Goal: Find contact information: Find contact information

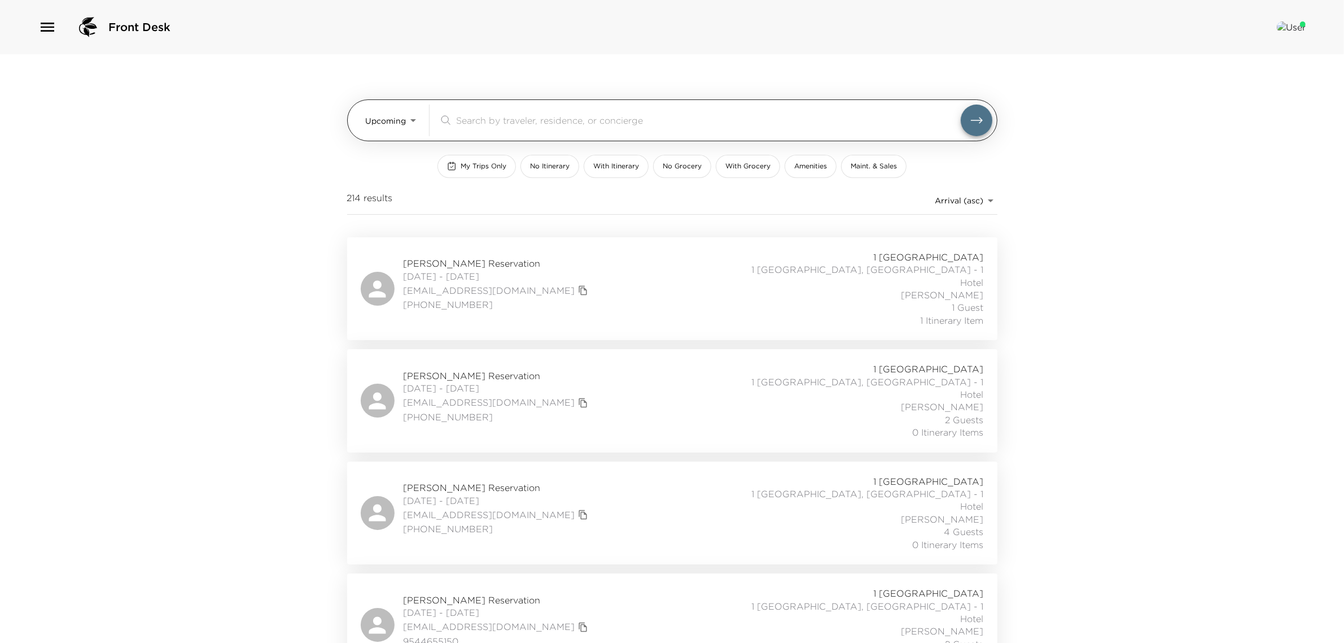
click at [362, 108] on div "Upcoming Upcoming ​" at bounding box center [672, 120] width 650 height 42
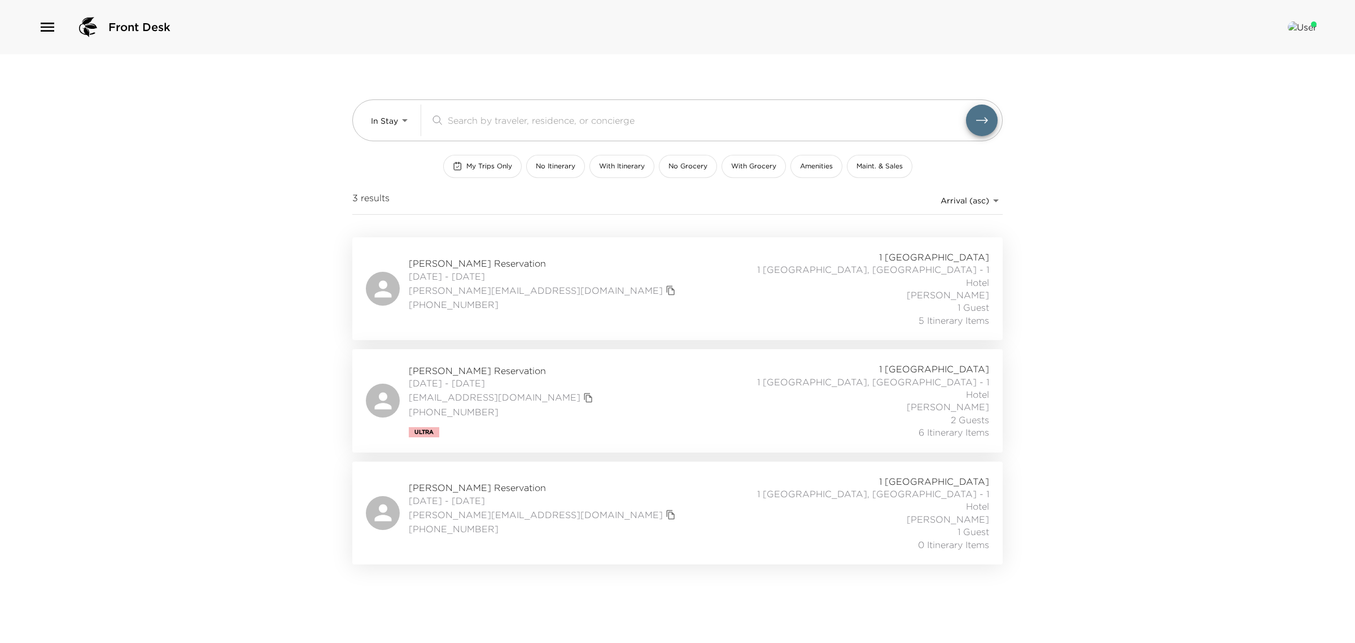
click at [478, 377] on span "[DATE] - [DATE]" at bounding box center [502, 383] width 187 height 12
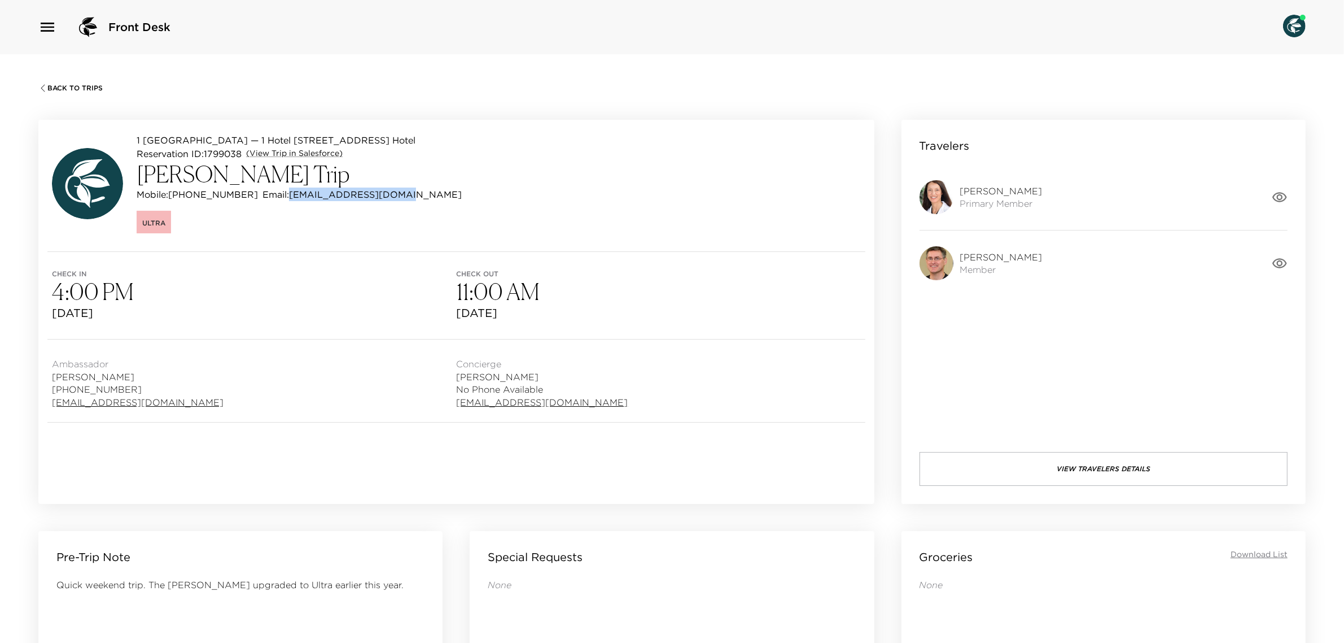
drag, startPoint x: 381, startPoint y: 196, endPoint x: 264, endPoint y: 191, distance: 117.6
click at [264, 191] on div "1 [GEOGRAPHIC_DATA] — 1 [GEOGRAPHIC_DATA][STREET_ADDRESS][GEOGRAPHIC_DATA] - 1 …" at bounding box center [456, 186] width 836 height 132
copy p "[EMAIL_ADDRESS][DOMAIN_NAME]"
drag, startPoint x: 233, startPoint y: 193, endPoint x: 178, endPoint y: 194, distance: 54.8
click at [178, 194] on div "Mobile: [PHONE_NUMBER] Email: [EMAIL_ADDRESS][DOMAIN_NAME]" at bounding box center [299, 194] width 325 height 14
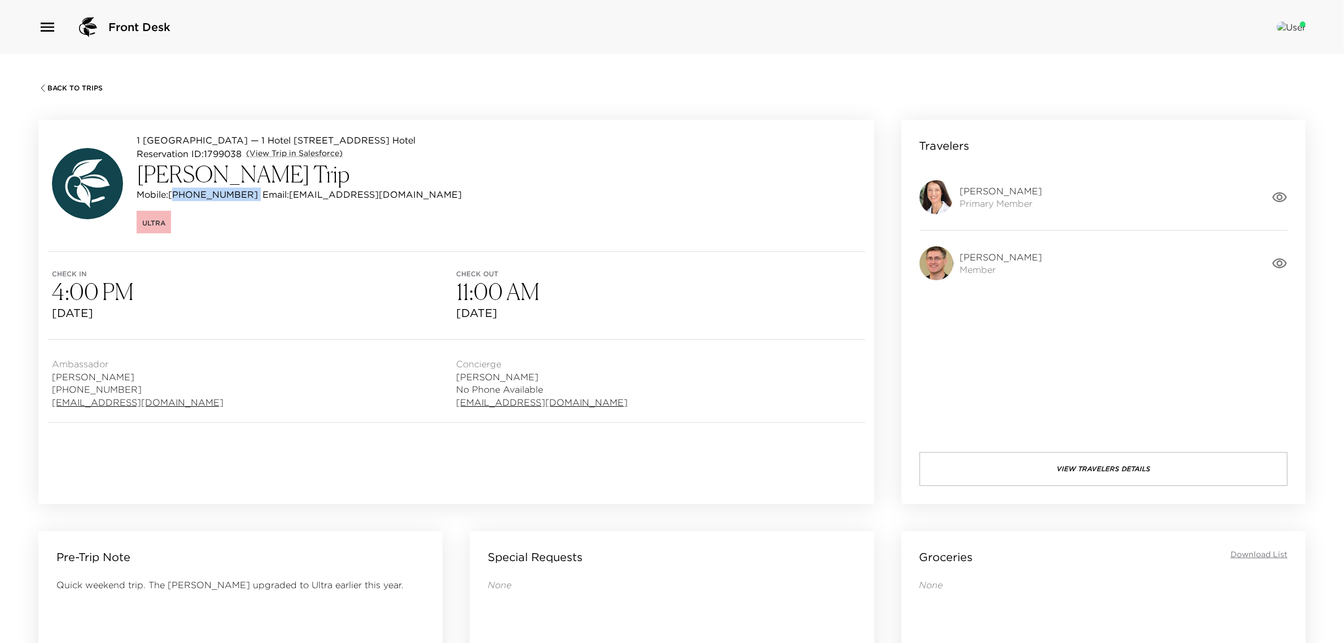
copy p "19129961889"
drag, startPoint x: 385, startPoint y: 195, endPoint x: 264, endPoint y: 195, distance: 121.4
click at [264, 195] on div "1 Hotel South Beach — 1 Hotel 1602 Miami, FL - 1 Hotel Reservation ID: 1799038 …" at bounding box center [456, 186] width 836 height 132
copy p "[EMAIL_ADDRESS][DOMAIN_NAME]"
